Goal: Information Seeking & Learning: Learn about a topic

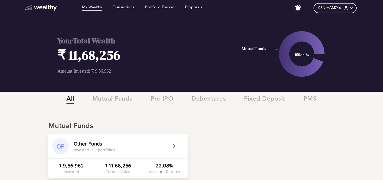
drag, startPoint x: 187, startPoint y: 87, endPoint x: 316, endPoint y: 63, distance: 130.6
click at [316, 63] on icon at bounding box center [301, 53] width 45 height 45
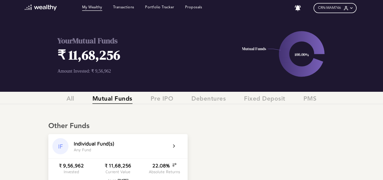
drag, startPoint x: 280, startPoint y: 123, endPoint x: 278, endPoint y: 152, distance: 28.5
drag, startPoint x: 278, startPoint y: 152, endPoint x: 245, endPoint y: 140, distance: 35.0
drag, startPoint x: 245, startPoint y: 140, endPoint x: 200, endPoint y: 167, distance: 51.9
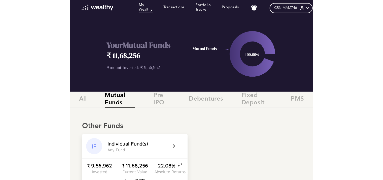
scroll to position [50, 0]
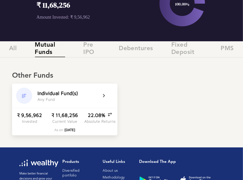
drag, startPoint x: 180, startPoint y: 105, endPoint x: 259, endPoint y: 66, distance: 88.3
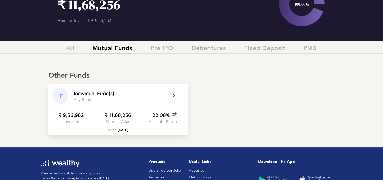
click at [382, 4] on icon "100.00% Mutual Funds" at bounding box center [301, 4] width 163 height 76
drag, startPoint x: 118, startPoint y: 126, endPoint x: 68, endPoint y: 122, distance: 49.8
drag, startPoint x: 68, startPoint y: 122, endPoint x: 58, endPoint y: 96, distance: 27.5
drag, startPoint x: 58, startPoint y: 96, endPoint x: 57, endPoint y: 100, distance: 3.9
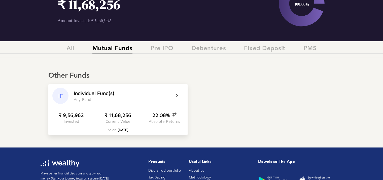
click at [57, 100] on div "IF" at bounding box center [60, 96] width 16 height 16
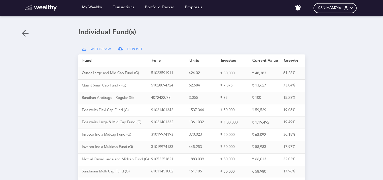
drag, startPoint x: 244, startPoint y: 92, endPoint x: 328, endPoint y: 86, distance: 84.6
drag, startPoint x: 328, startPoint y: 86, endPoint x: 244, endPoint y: 27, distance: 102.6
click at [244, 27] on div "Loading dashboard My Wealthy Transactions Portfolio Tracker Proposals No notifi…" at bounding box center [191, 90] width 383 height 180
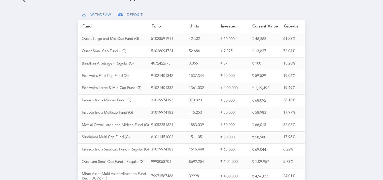
drag, startPoint x: 256, startPoint y: 175, endPoint x: 185, endPoint y: 184, distance: 71.0
drag, startPoint x: 185, startPoint y: 184, endPoint x: 355, endPoint y: 135, distance: 176.1
drag, startPoint x: 355, startPoint y: 135, endPoint x: 360, endPoint y: 140, distance: 7.1
drag, startPoint x: 360, startPoint y: 140, endPoint x: 344, endPoint y: 174, distance: 37.6
drag, startPoint x: 344, startPoint y: 174, endPoint x: 386, endPoint y: 122, distance: 67.4
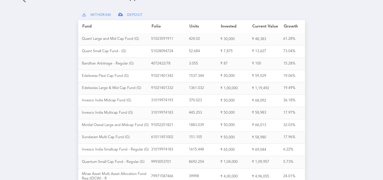
drag, startPoint x: 386, startPoint y: 122, endPoint x: 347, endPoint y: 129, distance: 40.4
drag, startPoint x: 386, startPoint y: 143, endPoint x: 318, endPoint y: 157, distance: 69.0
click at [318, 146] on html "Loading dashboard My Wealthy Transactions Portfolio Tracker Proposals No notifi…" at bounding box center [191, 56] width 383 height 180
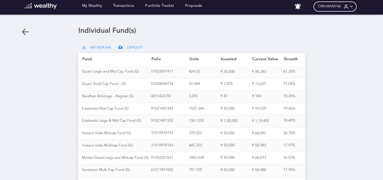
scroll to position [0, 0]
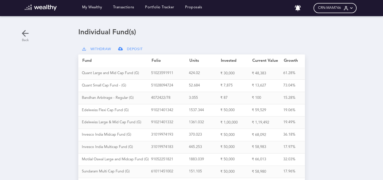
click at [23, 35] on icon at bounding box center [25, 33] width 10 height 10
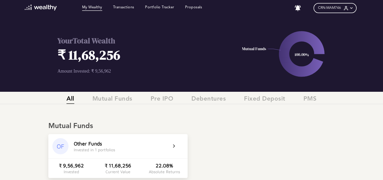
drag, startPoint x: 269, startPoint y: 77, endPoint x: 239, endPoint y: 143, distance: 72.1
drag, startPoint x: 239, startPoint y: 143, endPoint x: 221, endPoint y: 144, distance: 17.7
drag, startPoint x: 221, startPoint y: 144, endPoint x: 204, endPoint y: 133, distance: 20.1
click at [204, 133] on div "Mutual Funds OF Other Funds Invested in 1 portfolios ₹ 9,56,962 Invested ₹ 11,6…" at bounding box center [191, 143] width 383 height 70
click at [352, 9] on icon at bounding box center [351, 8] width 5 height 5
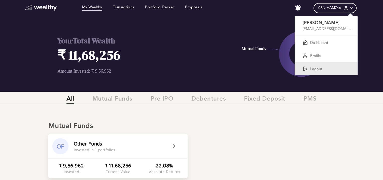
click at [311, 69] on div "Logout" at bounding box center [326, 68] width 63 height 13
